Goal: Navigation & Orientation: Find specific page/section

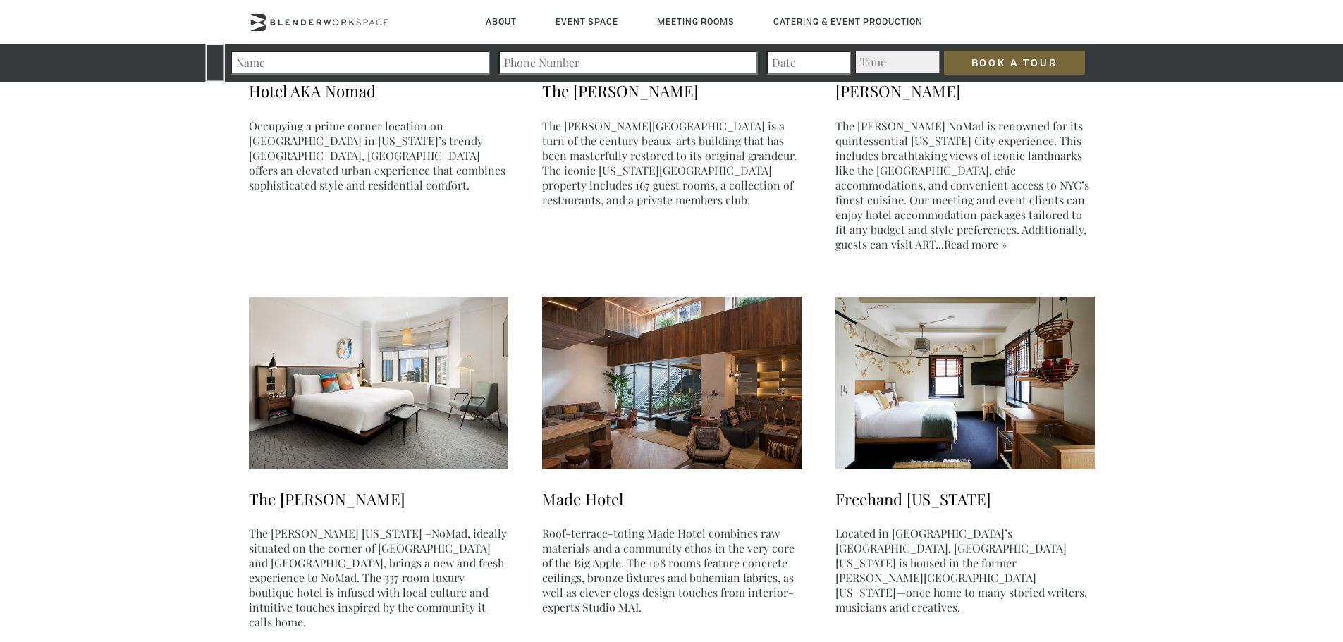
scroll to position [2678, 0]
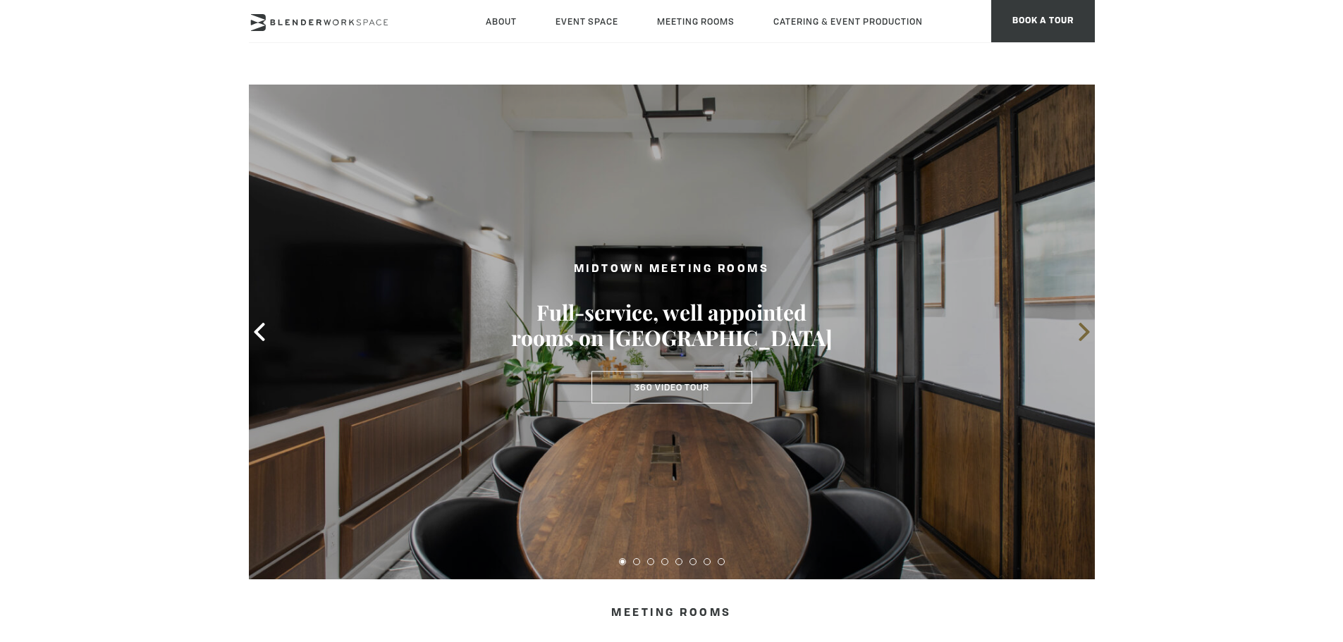
click at [1080, 336] on icon at bounding box center [1084, 332] width 18 height 18
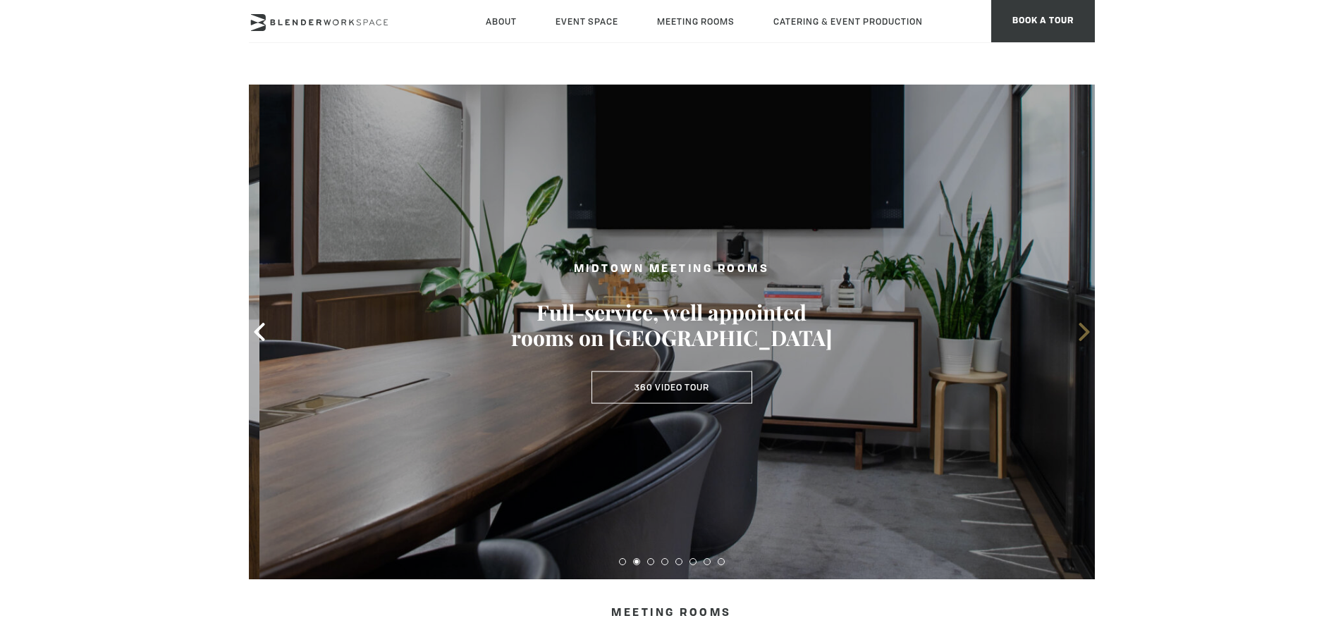
click at [1080, 336] on icon at bounding box center [1084, 332] width 18 height 18
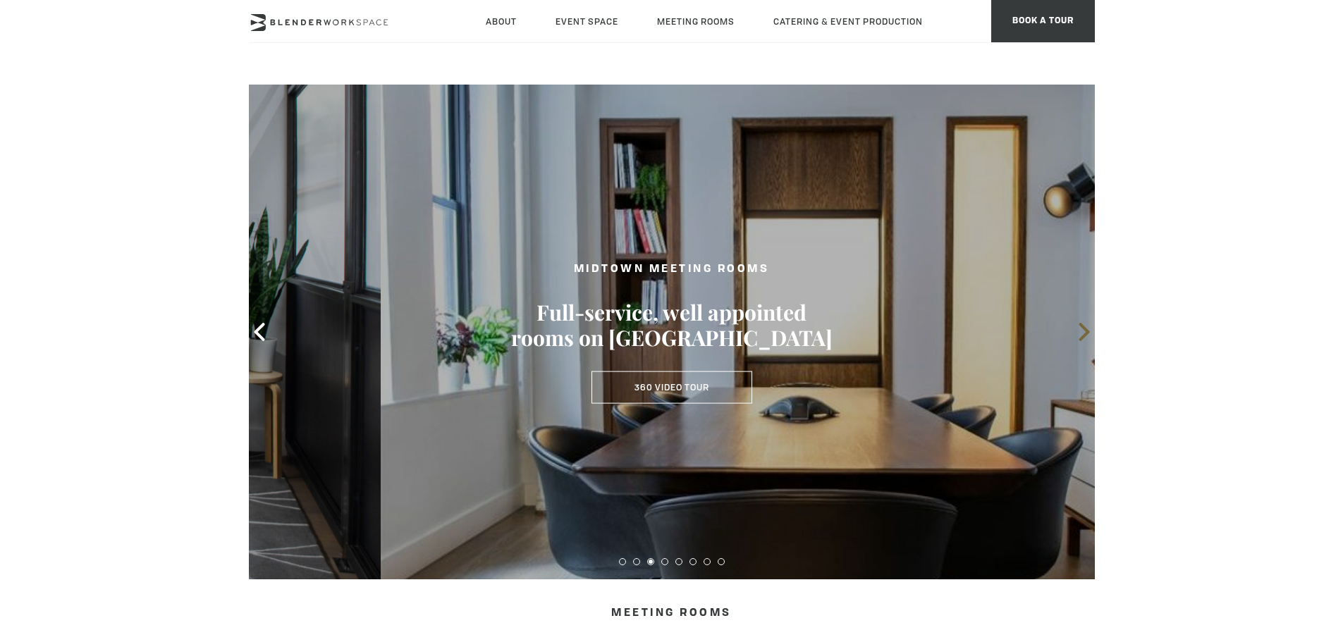
click at [1080, 336] on icon at bounding box center [1084, 332] width 18 height 18
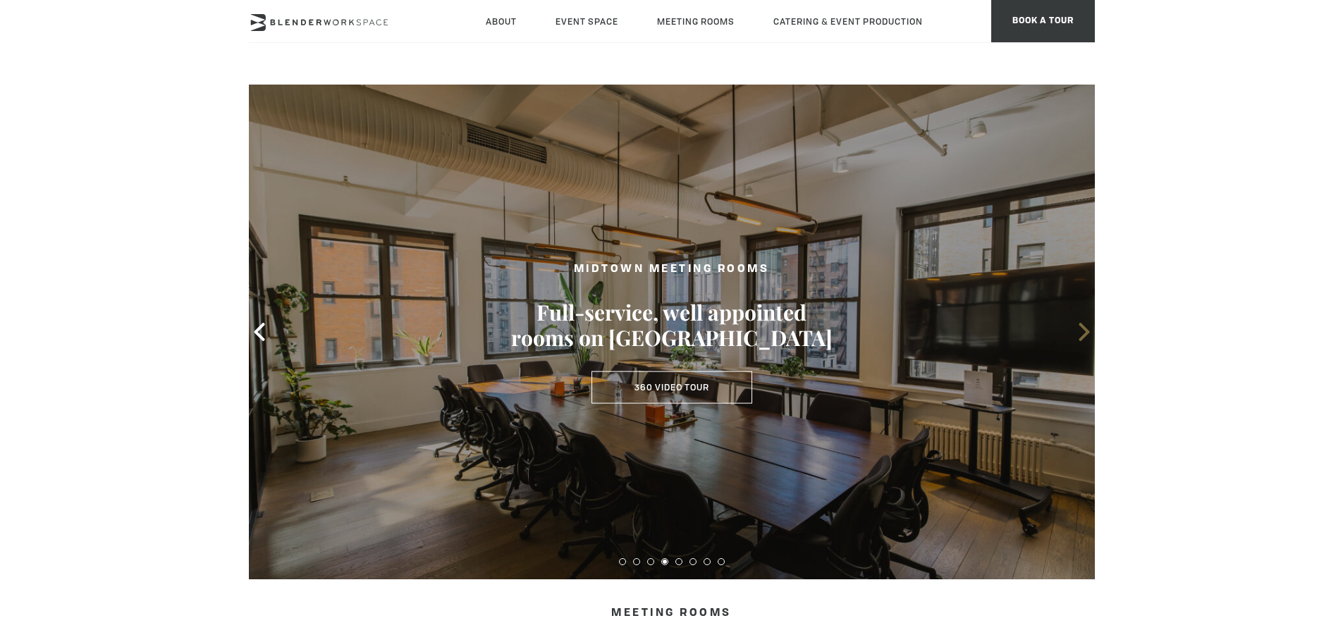
click at [1080, 336] on icon at bounding box center [1084, 332] width 18 height 18
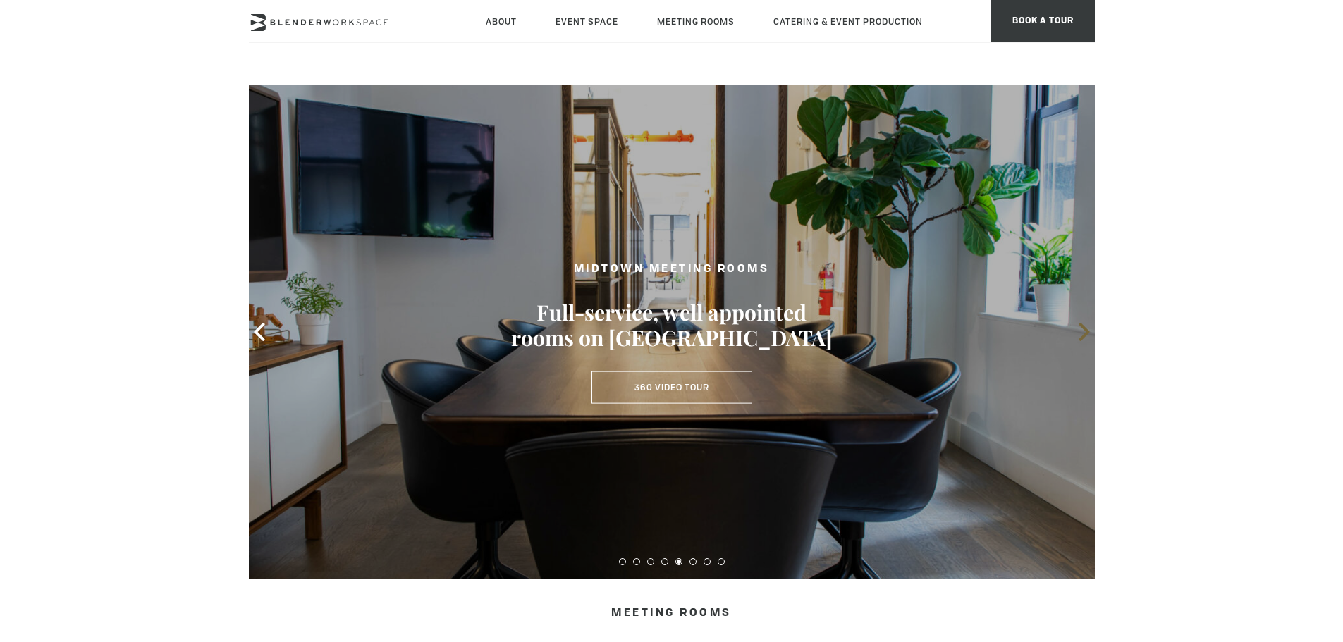
click at [1080, 336] on icon at bounding box center [1084, 332] width 18 height 18
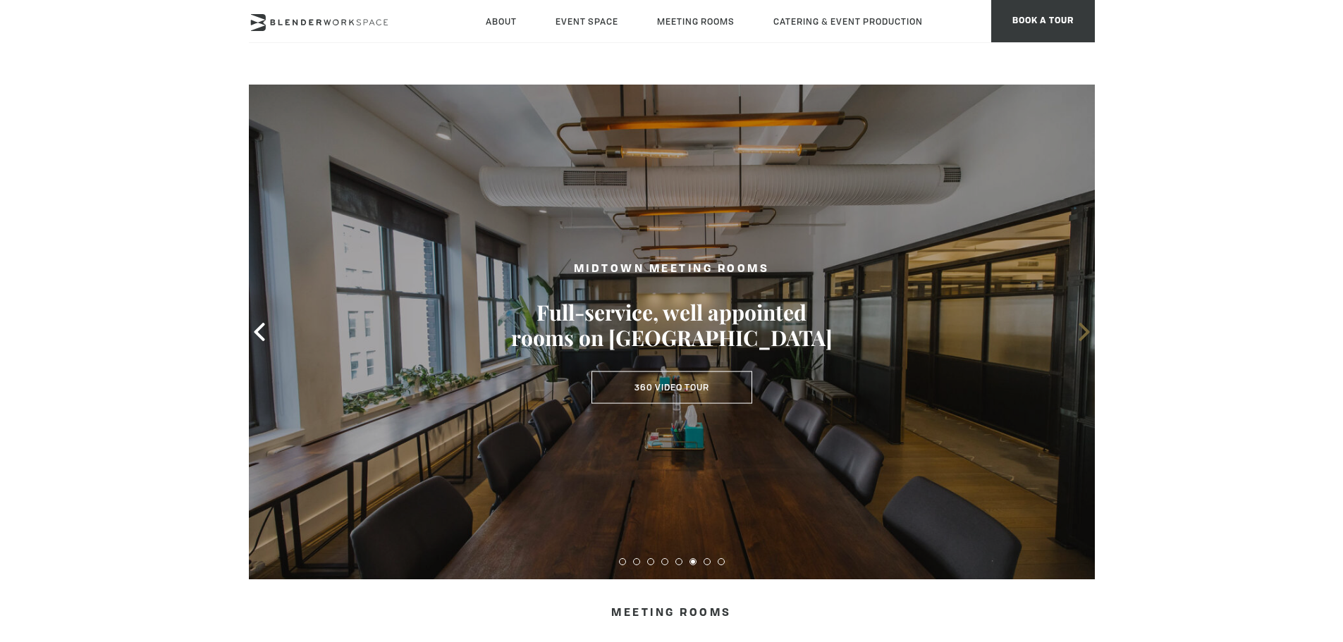
click at [1080, 336] on icon at bounding box center [1084, 332] width 18 height 18
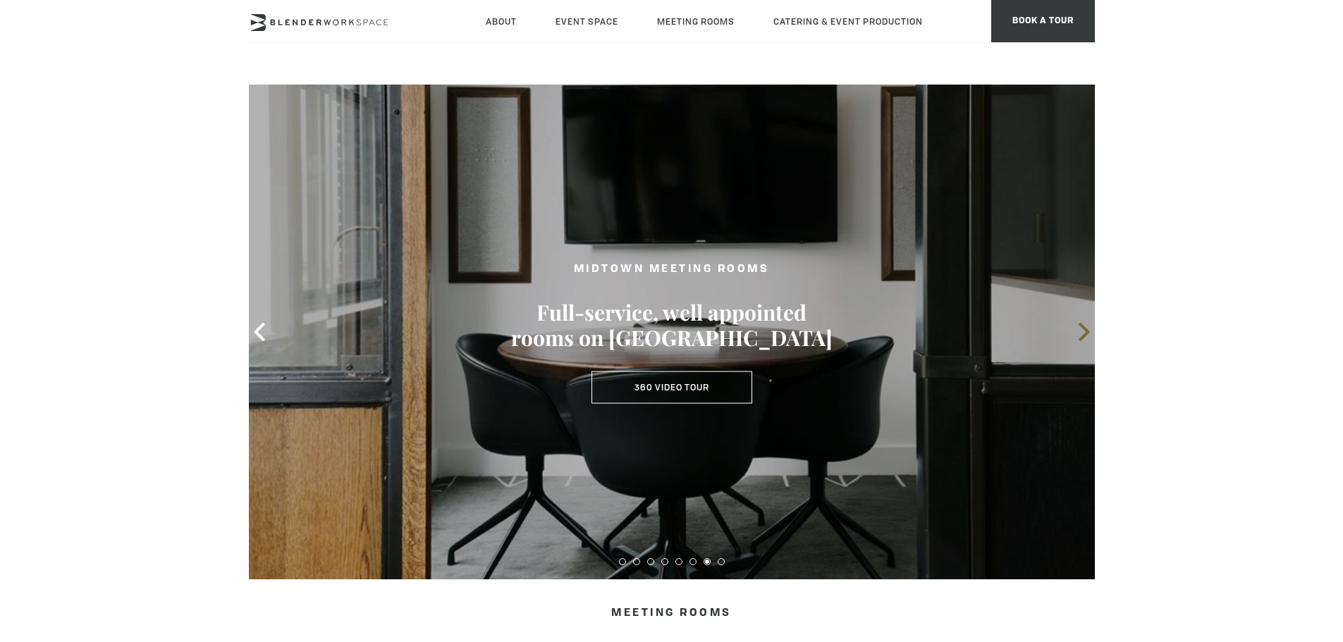
click at [1080, 336] on icon at bounding box center [1084, 332] width 18 height 18
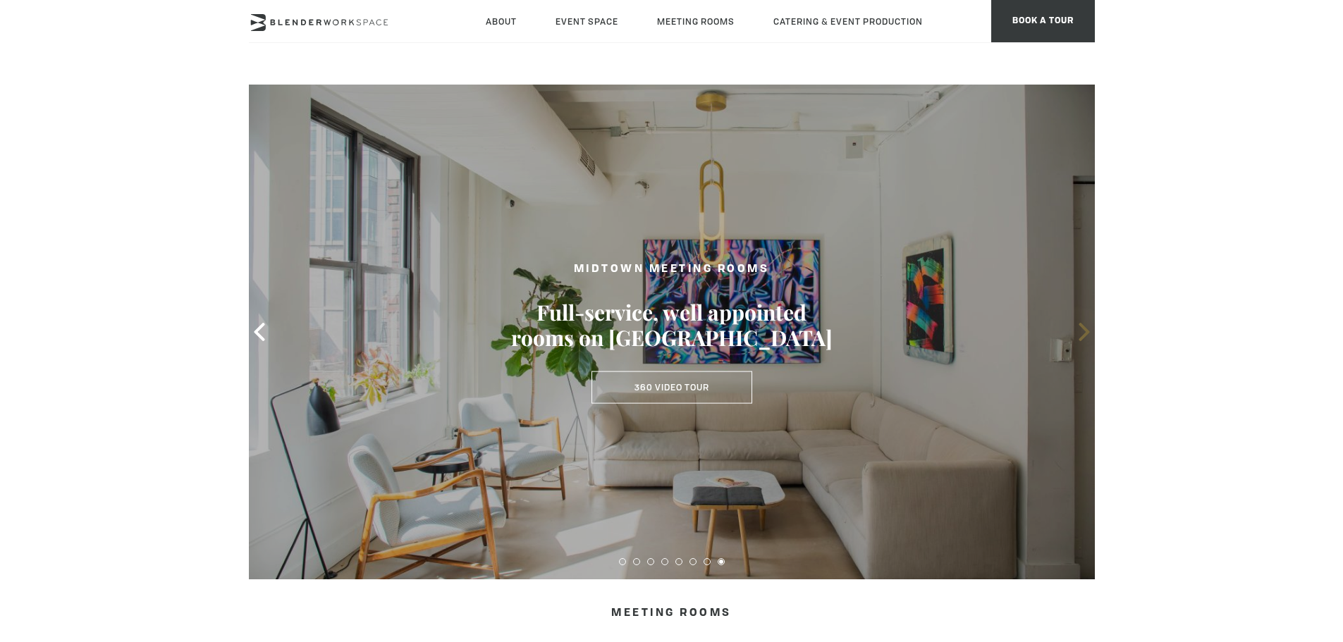
click at [1080, 336] on icon at bounding box center [1084, 332] width 18 height 18
